Goal: Task Accomplishment & Management: Complete application form

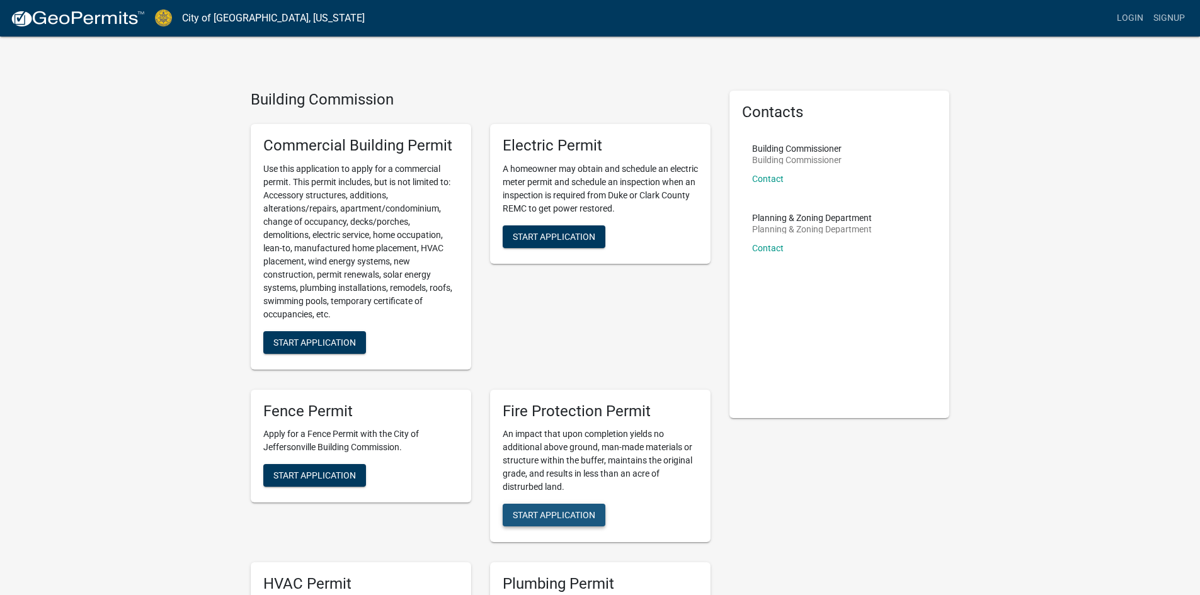
click at [564, 512] on span "Start Application" at bounding box center [554, 515] width 83 height 10
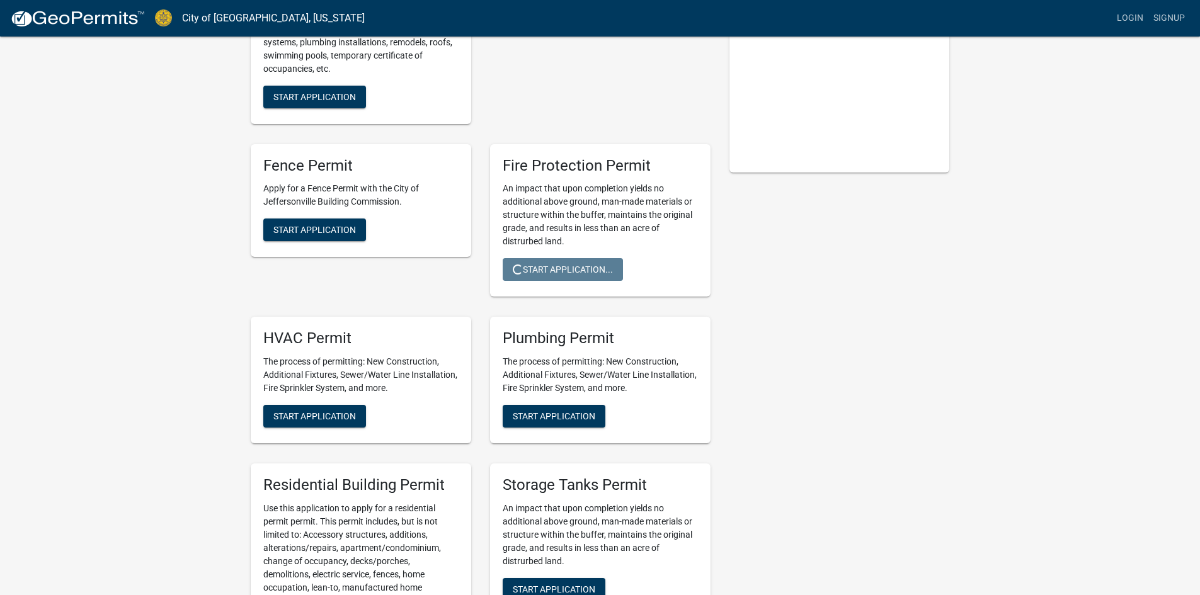
scroll to position [252, 0]
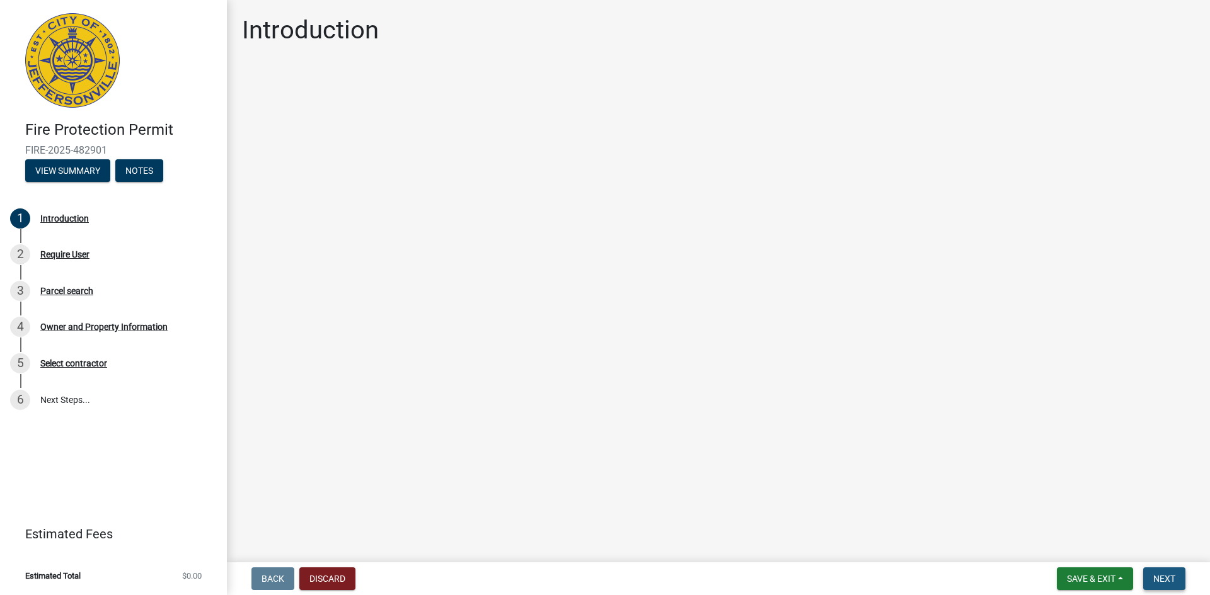
click at [1165, 580] on span "Next" at bounding box center [1164, 579] width 22 height 10
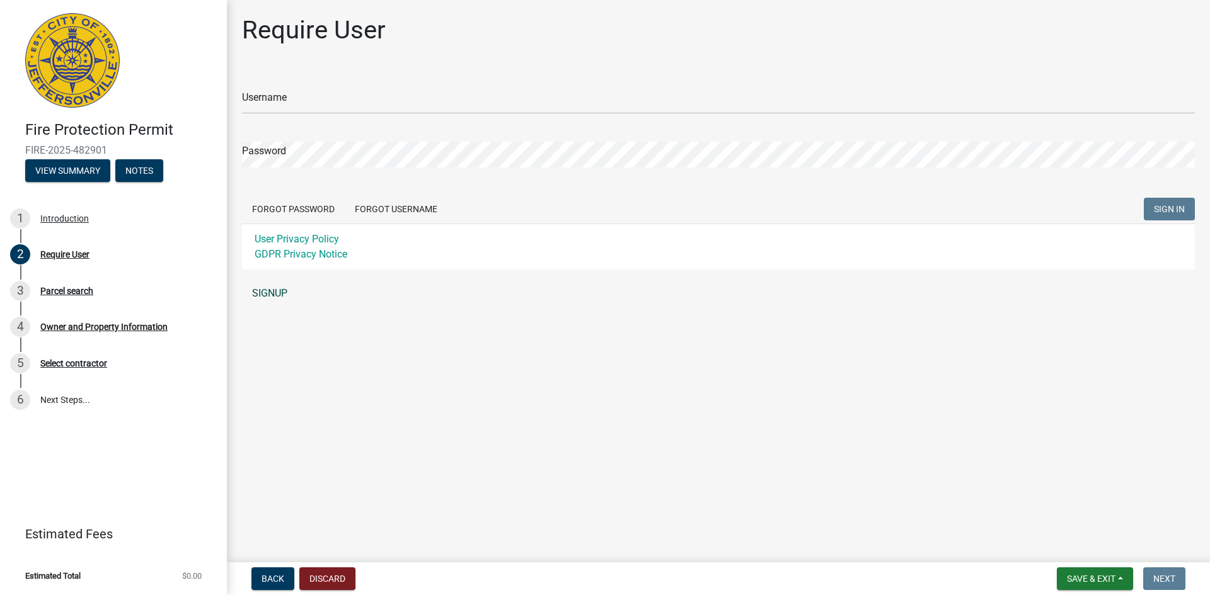
click at [271, 292] on link "SIGNUP" at bounding box center [718, 293] width 953 height 25
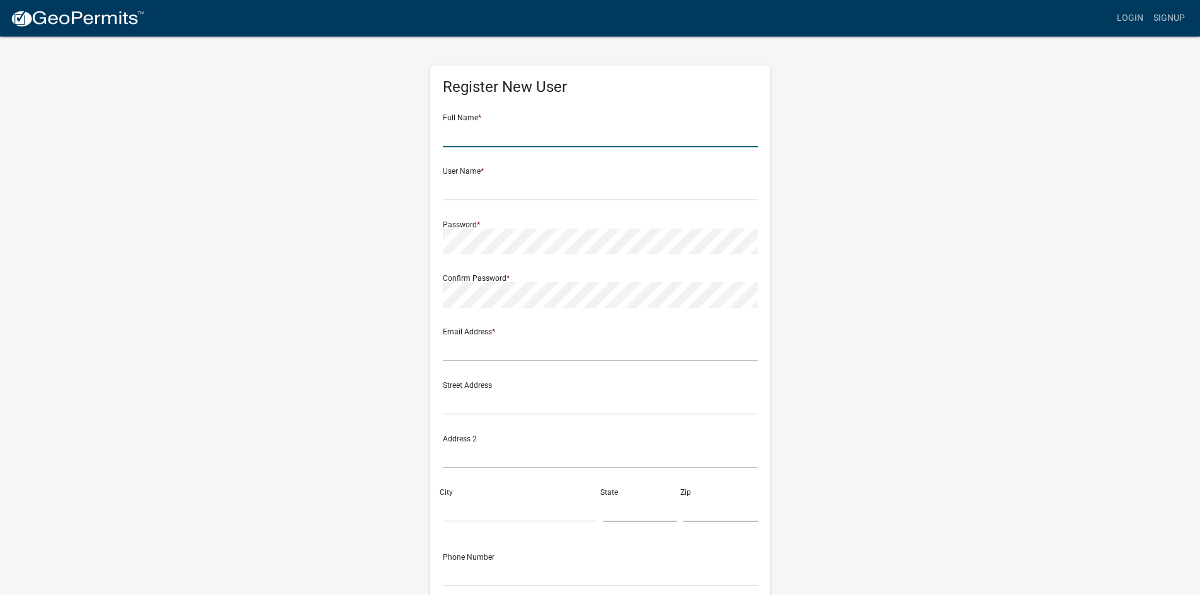
click at [491, 133] on input "text" at bounding box center [600, 135] width 315 height 26
click at [536, 137] on input "text" at bounding box center [600, 135] width 315 height 26
type input "[PERSON_NAME]"
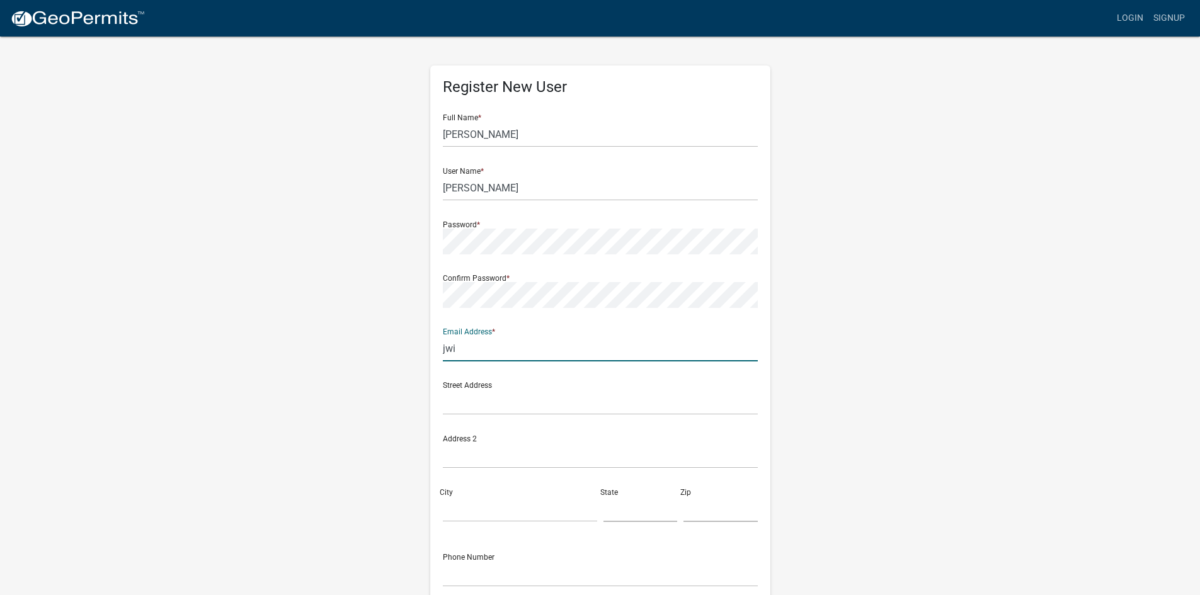
type input "[EMAIL_ADDRESS][DOMAIN_NAME]"
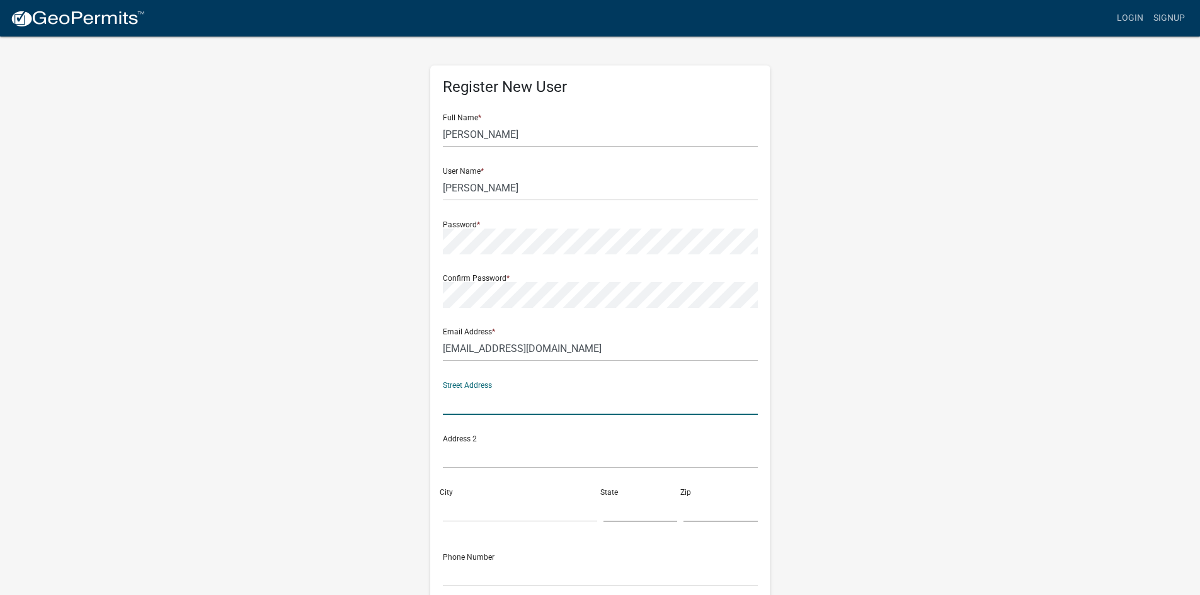
click at [530, 390] on input "text" at bounding box center [600, 402] width 315 height 26
type input "[STREET_ADDRESS][PERSON_NAME]"
click at [507, 496] on input "City" at bounding box center [520, 509] width 154 height 26
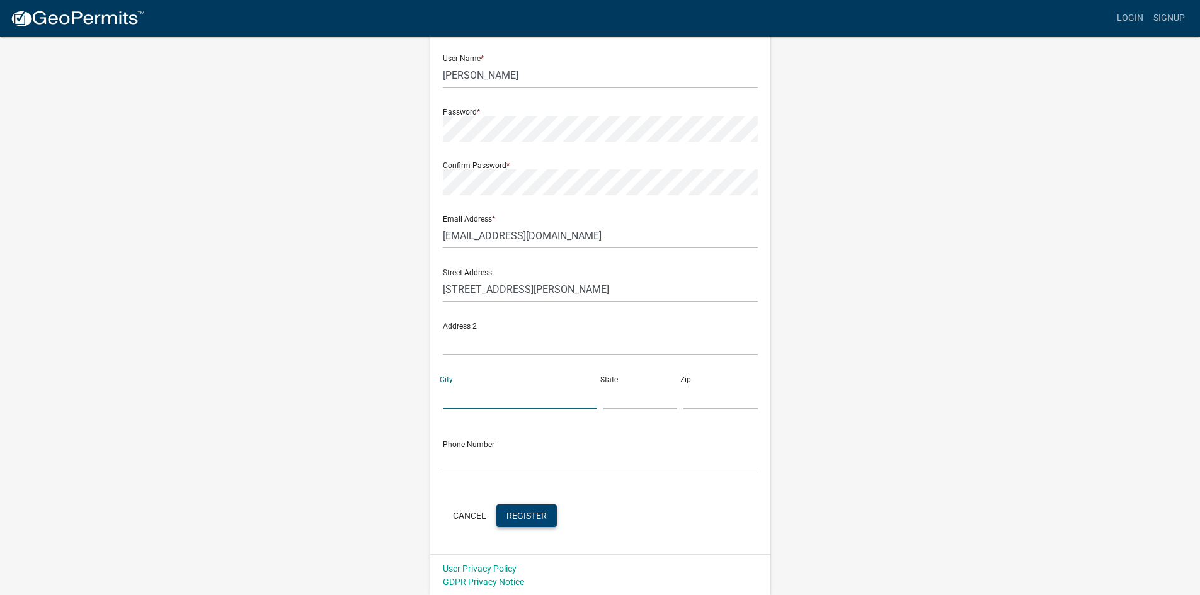
scroll to position [114, 0]
type input "[GEOGRAPHIC_DATA]"
click at [631, 392] on input "text" at bounding box center [641, 395] width 74 height 26
type input "KY"
click at [703, 399] on input "text" at bounding box center [721, 395] width 74 height 26
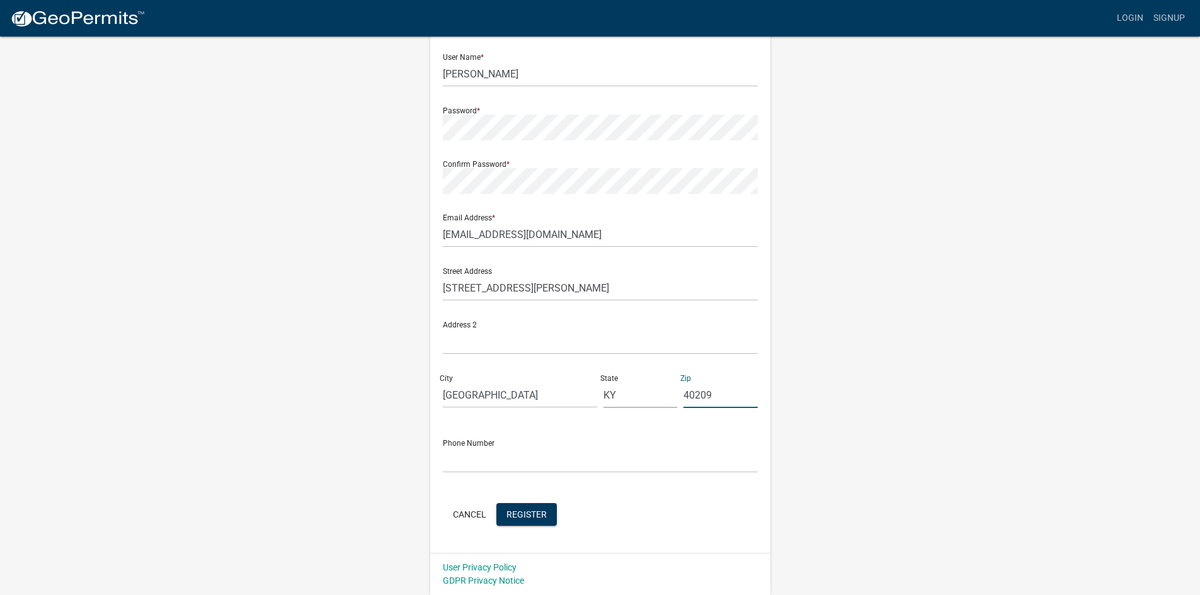
type input "40209"
click at [568, 461] on input "text" at bounding box center [600, 460] width 315 height 26
type input "[PHONE_NUMBER]"
click at [557, 492] on form "Full Name * [PERSON_NAME] User Name * [PERSON_NAME] Fire Password * Confirm Pas…" at bounding box center [600, 259] width 315 height 539
click at [533, 503] on div "Cancel Register" at bounding box center [600, 516] width 315 height 26
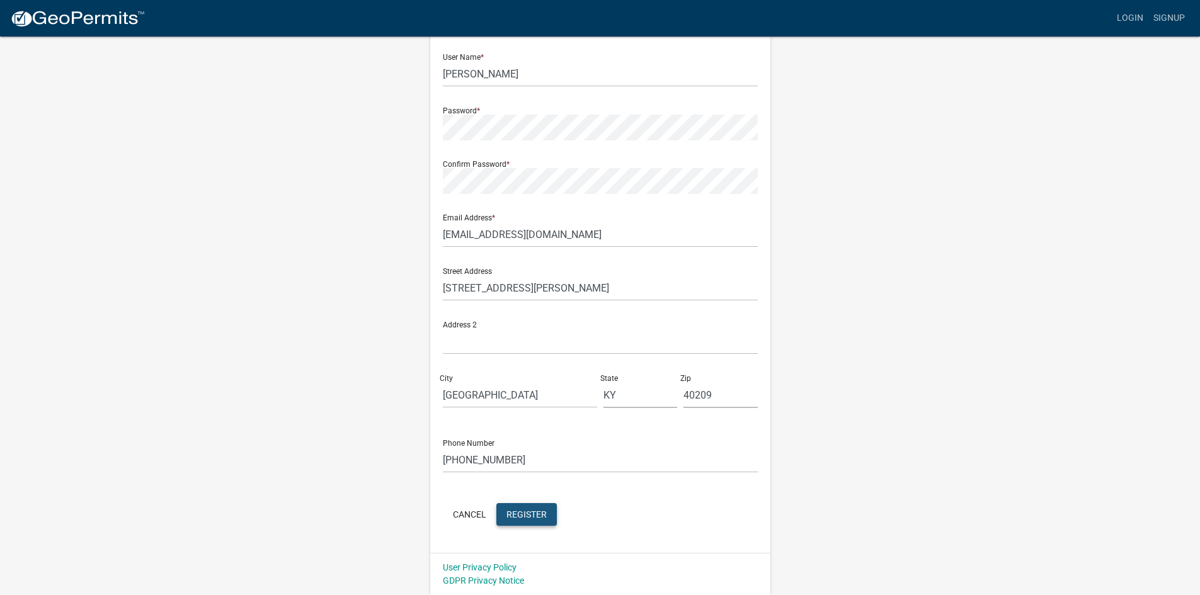
click at [529, 512] on span "Register" at bounding box center [527, 514] width 40 height 10
click at [476, 513] on button "Cancel" at bounding box center [470, 514] width 54 height 23
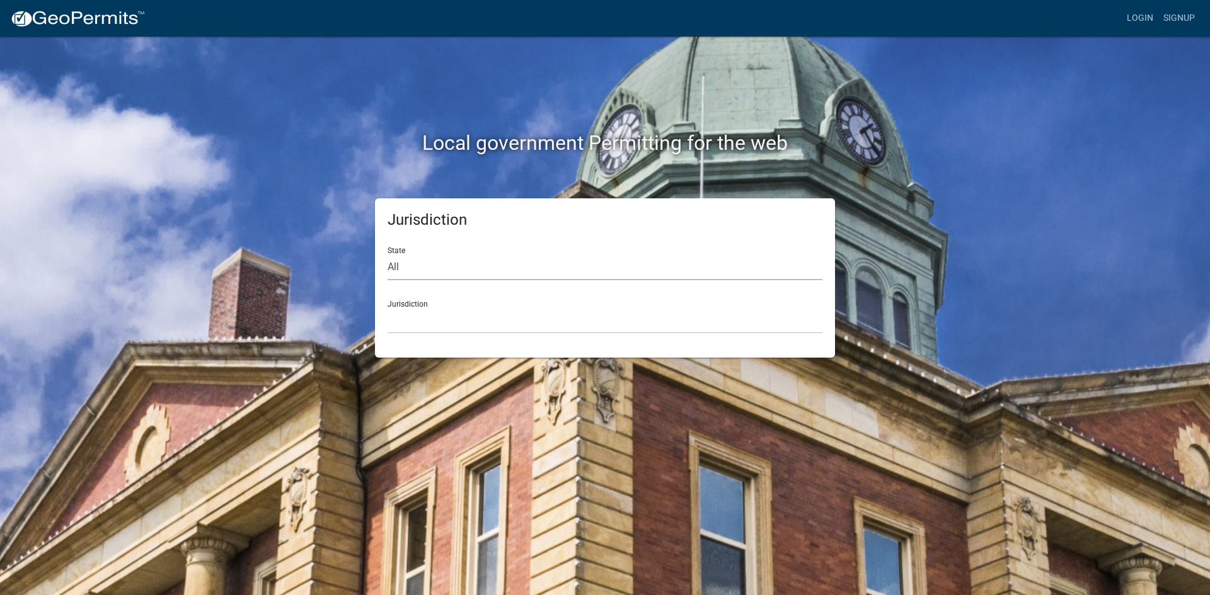
click at [396, 268] on select "All [US_STATE] [US_STATE] [US_STATE] [US_STATE] [US_STATE] [US_STATE] [US_STATE…" at bounding box center [604, 268] width 435 height 26
select select "[US_STATE]"
click at [387, 255] on select "All [US_STATE] [US_STATE] [US_STATE] [US_STATE] [US_STATE] [US_STATE] [US_STATE…" at bounding box center [604, 268] width 435 height 26
click at [424, 319] on select "City of [GEOGRAPHIC_DATA], [US_STATE] City of [GEOGRAPHIC_DATA], [US_STATE] Cit…" at bounding box center [604, 321] width 435 height 26
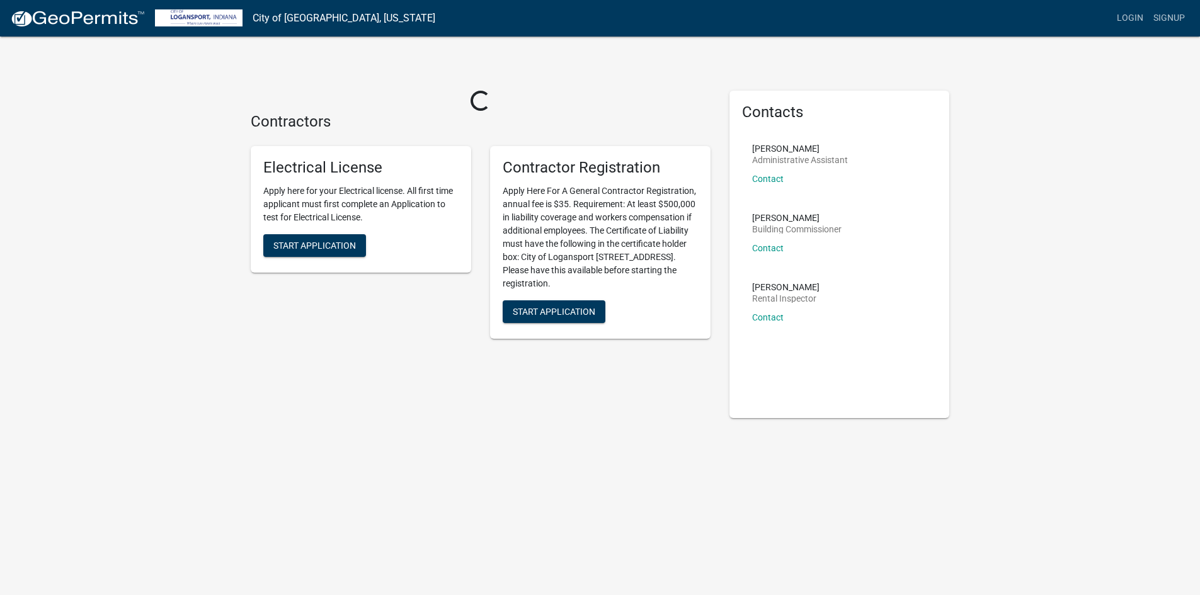
click at [483, 16] on div "Login Signup" at bounding box center [817, 18] width 745 height 24
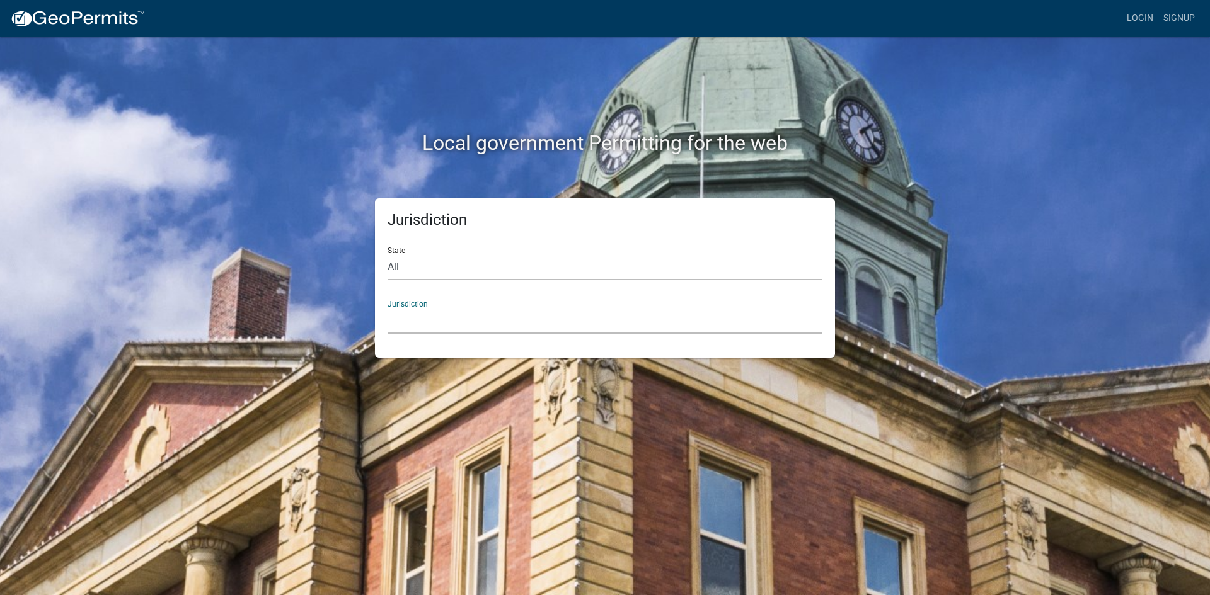
click at [414, 326] on select "[GEOGRAPHIC_DATA], [US_STATE] [GEOGRAPHIC_DATA], [US_STATE][PERSON_NAME][GEOGRA…" at bounding box center [604, 321] width 435 height 26
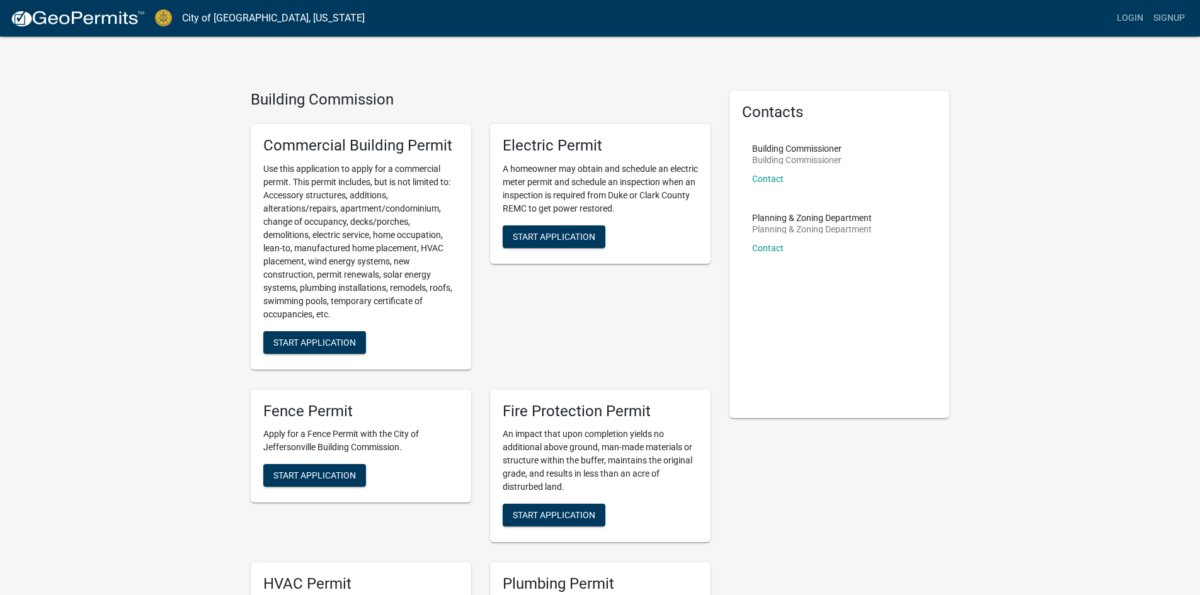
scroll to position [63, 0]
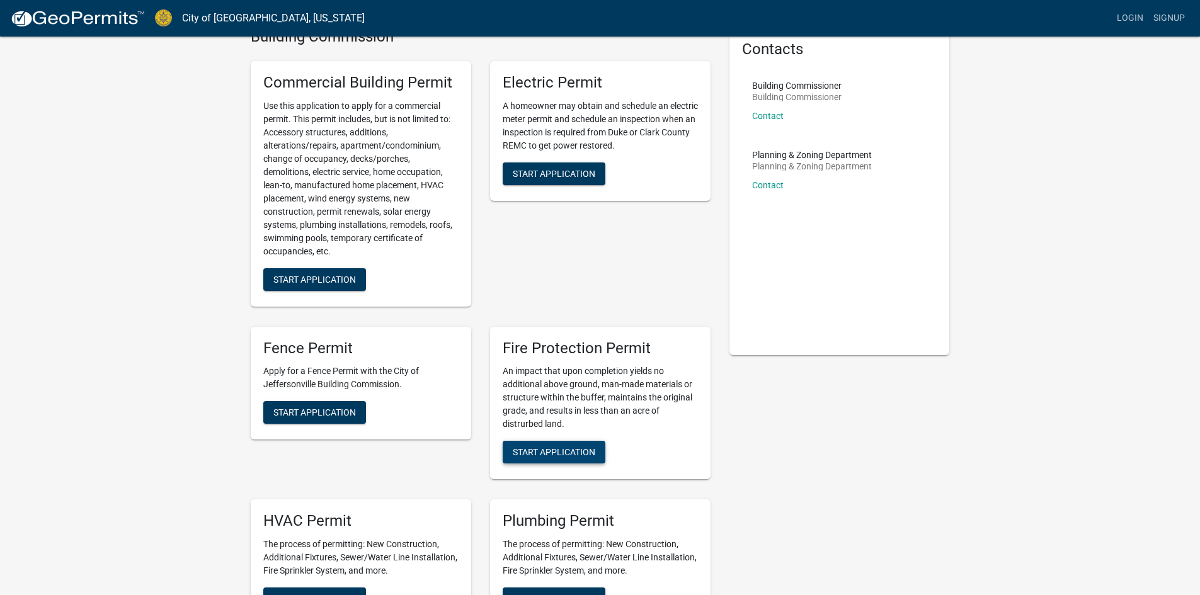
click at [564, 445] on button "Start Application" at bounding box center [554, 452] width 103 height 23
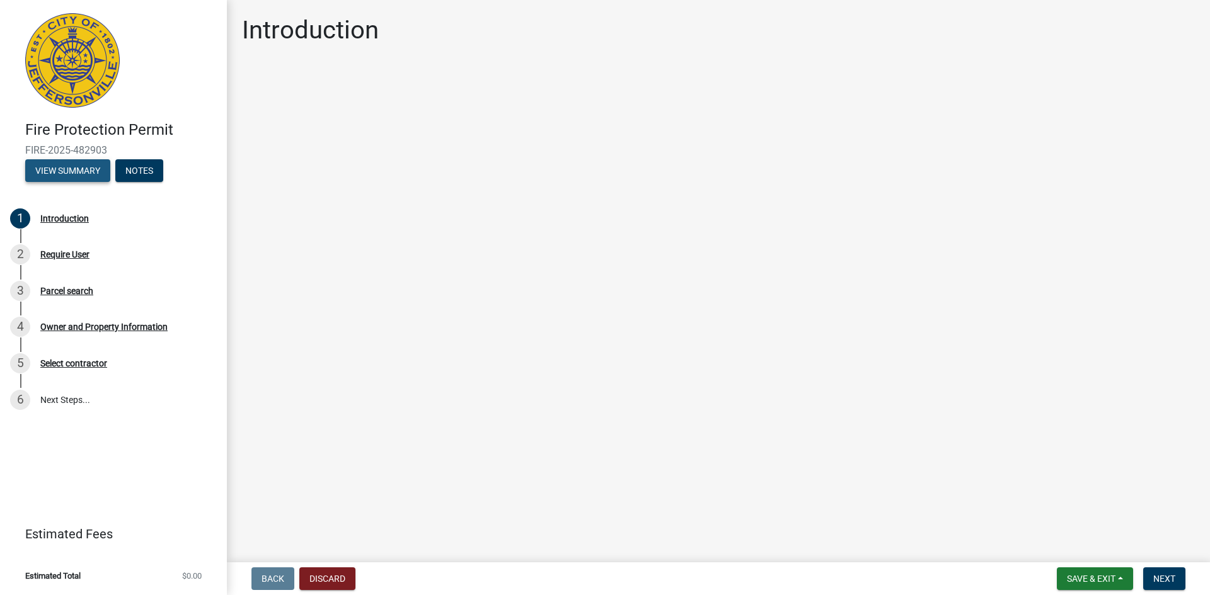
click at [86, 166] on button "View Summary" at bounding box center [67, 170] width 85 height 23
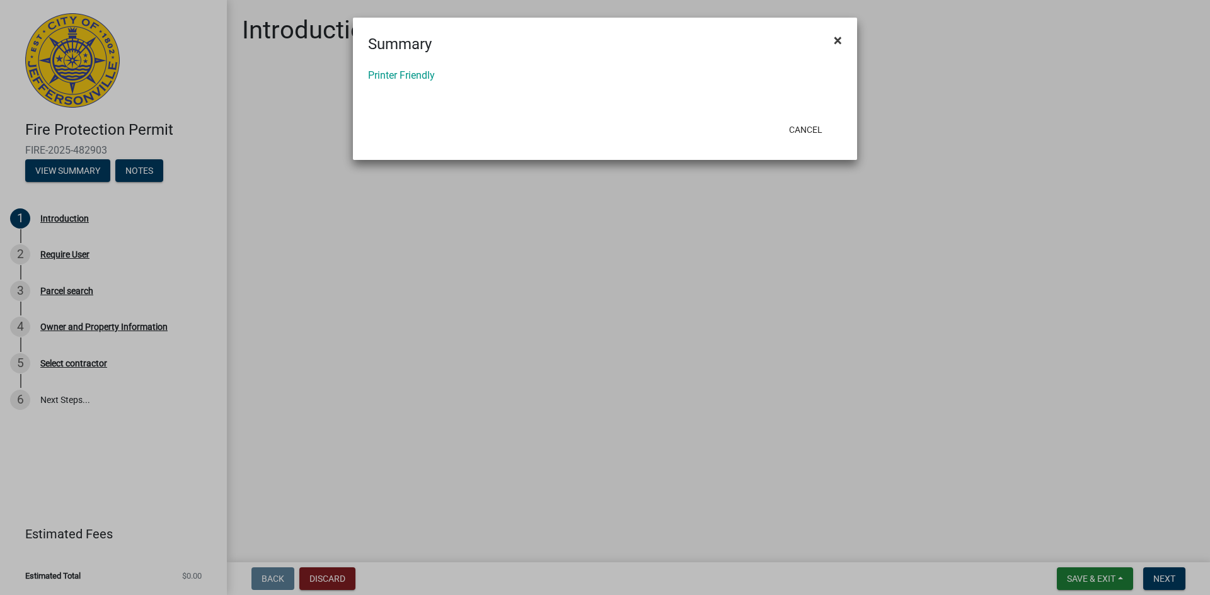
click at [843, 38] on button "×" at bounding box center [837, 40] width 28 height 35
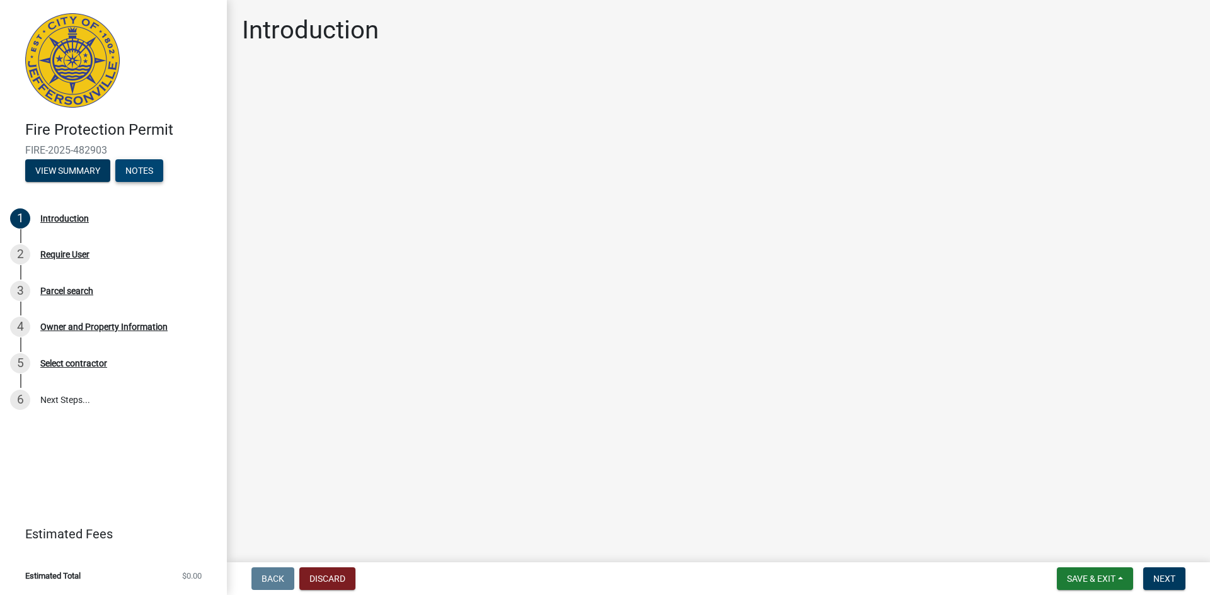
click at [148, 164] on button "Notes" at bounding box center [139, 170] width 48 height 23
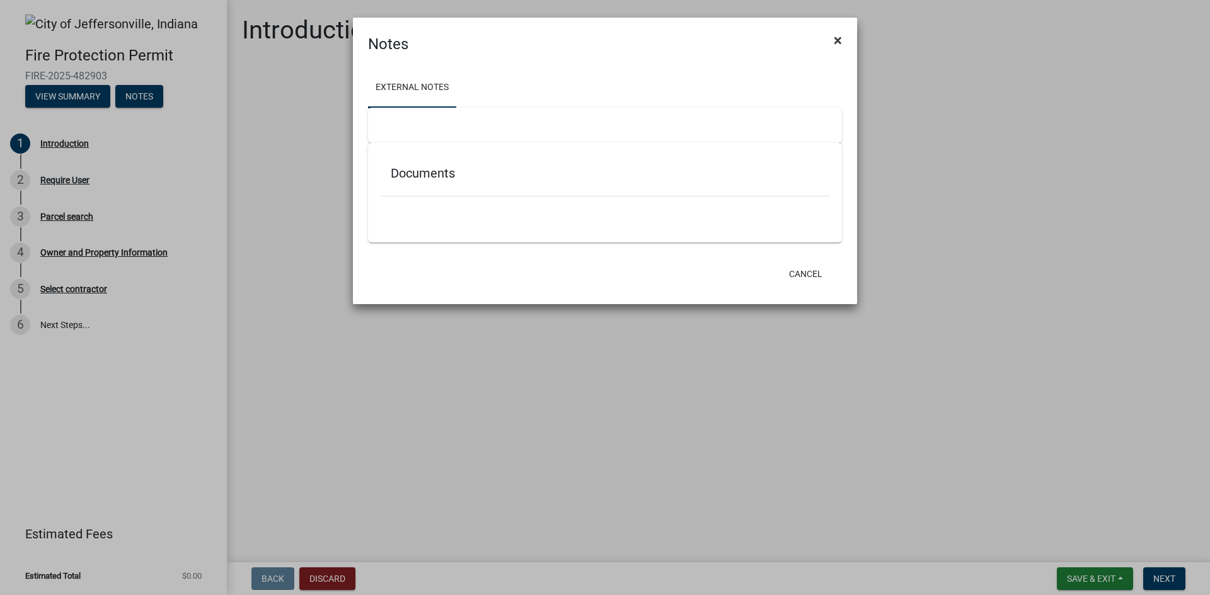
click at [840, 32] on button "×" at bounding box center [837, 40] width 28 height 35
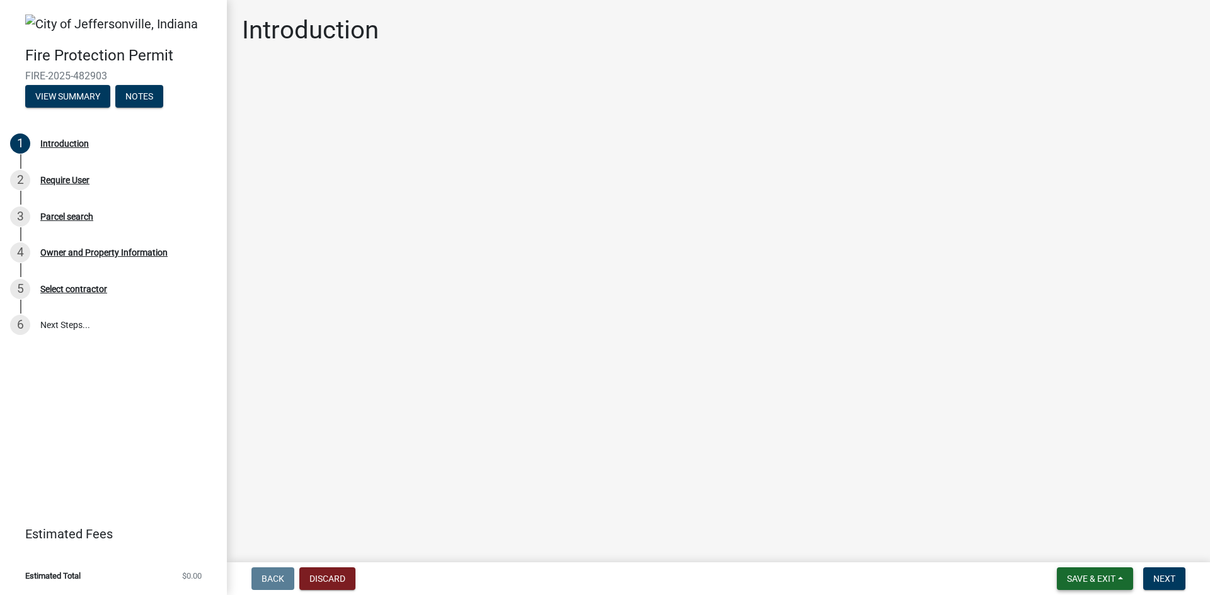
click at [1123, 573] on button "Save & Exit" at bounding box center [1094, 579] width 76 height 23
click at [1147, 498] on main "Introduction" at bounding box center [718, 279] width 983 height 558
click at [1166, 577] on span "Next" at bounding box center [1164, 579] width 22 height 10
